Goal: Information Seeking & Learning: Learn about a topic

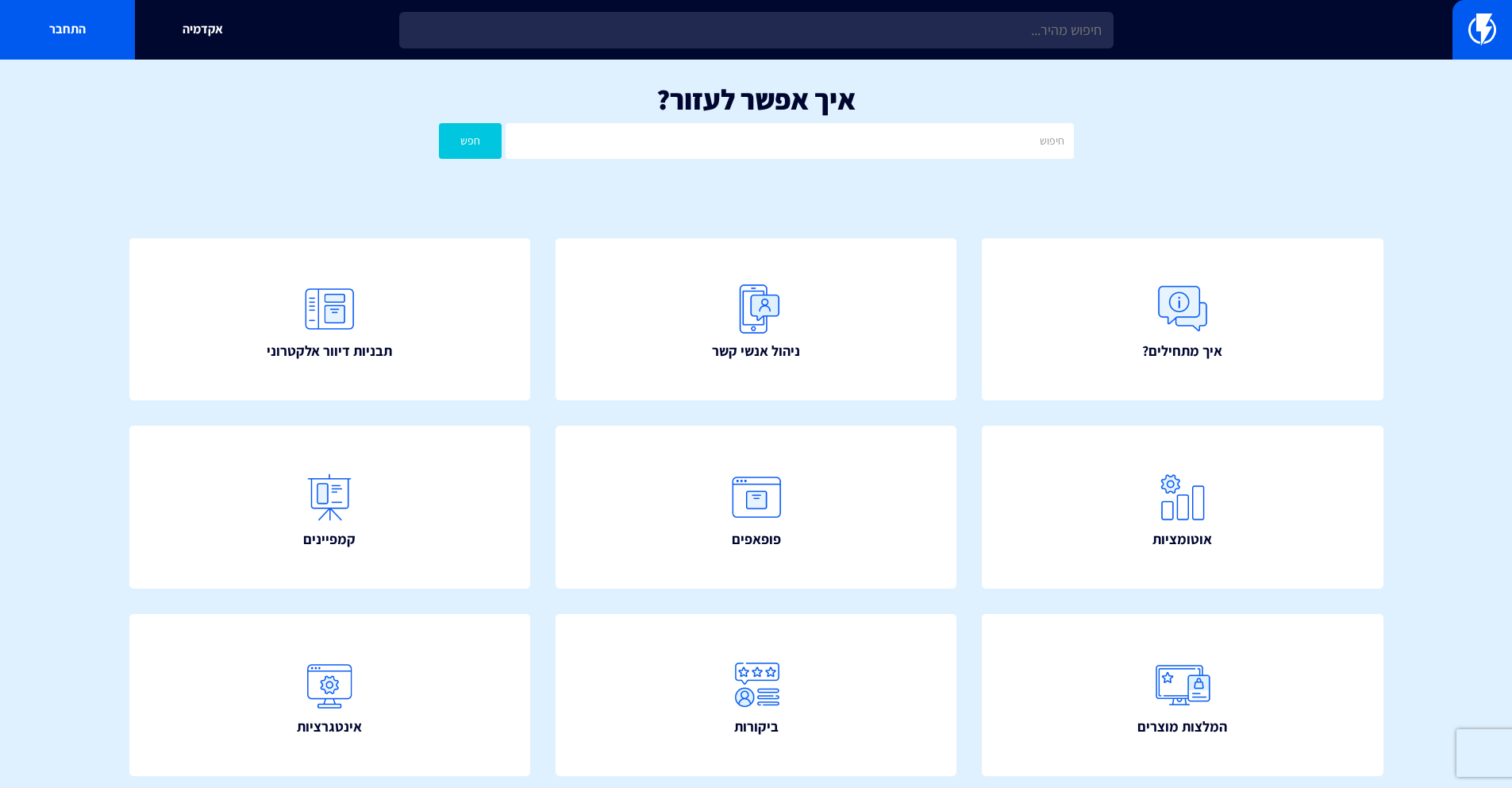
click at [832, 137] on input "text" at bounding box center [789, 141] width 567 height 36
type input "קופון"
click at [439, 123] on button "חפש" at bounding box center [470, 141] width 63 height 36
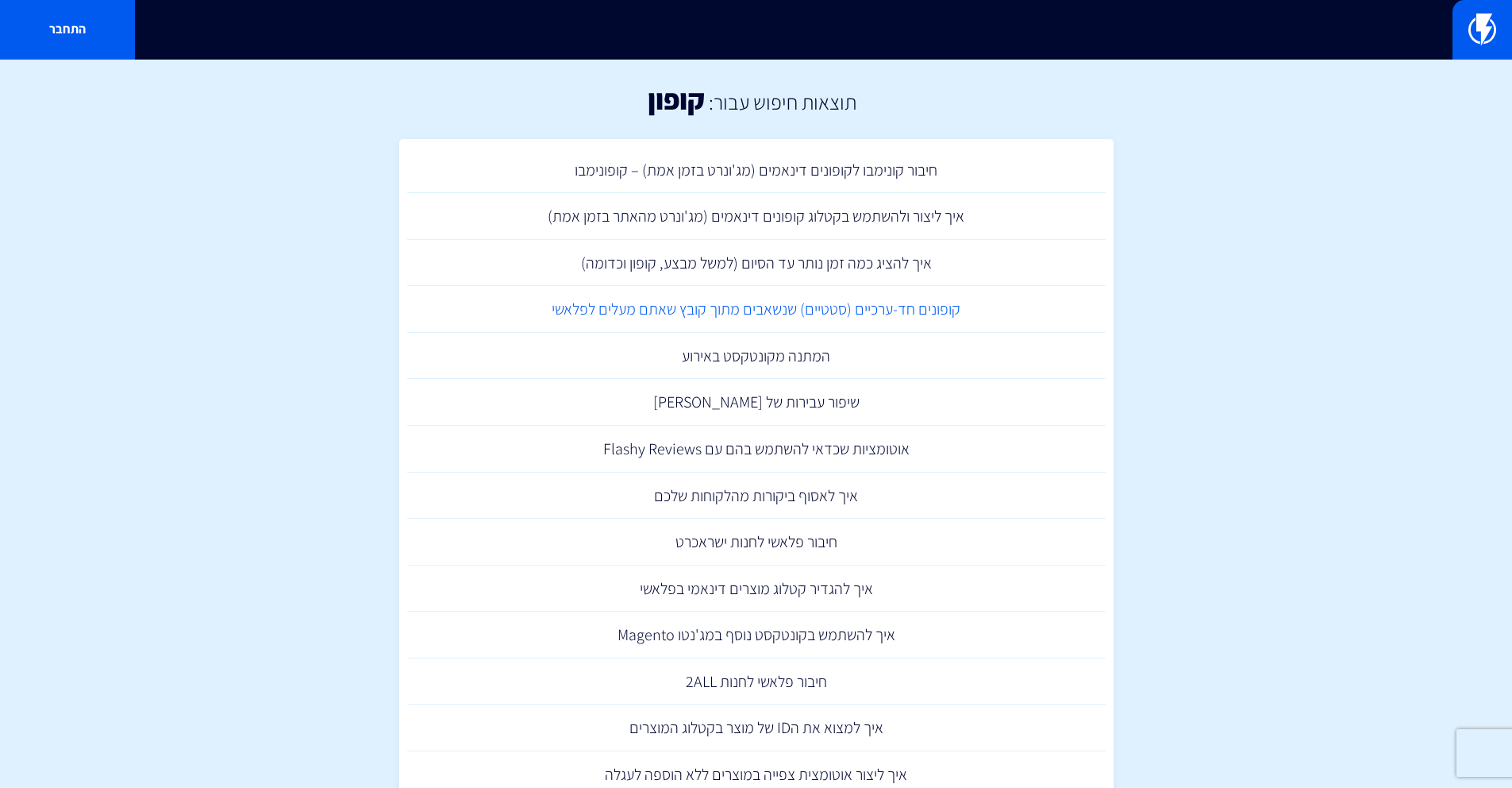
click at [812, 311] on link "קופונים חד-ערכיים (סטטיים) שנשאבים מתוך קובץ שאתם מעלים לפלאשי" at bounding box center [756, 309] width 698 height 47
